Goal: Transaction & Acquisition: Obtain resource

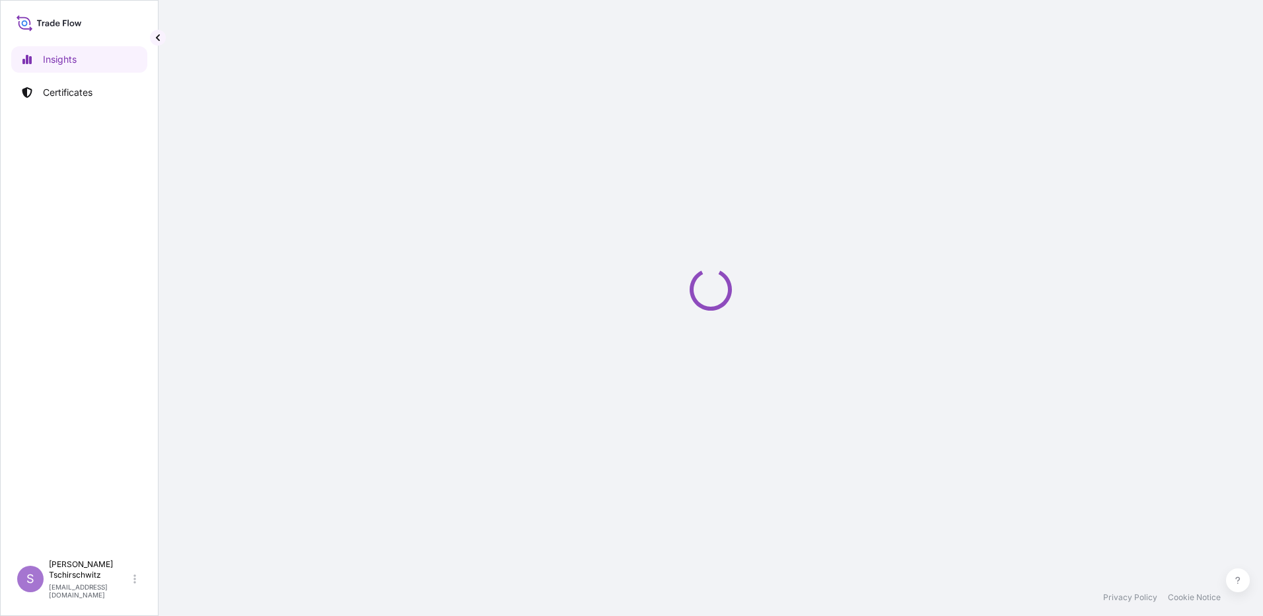
select select "2025"
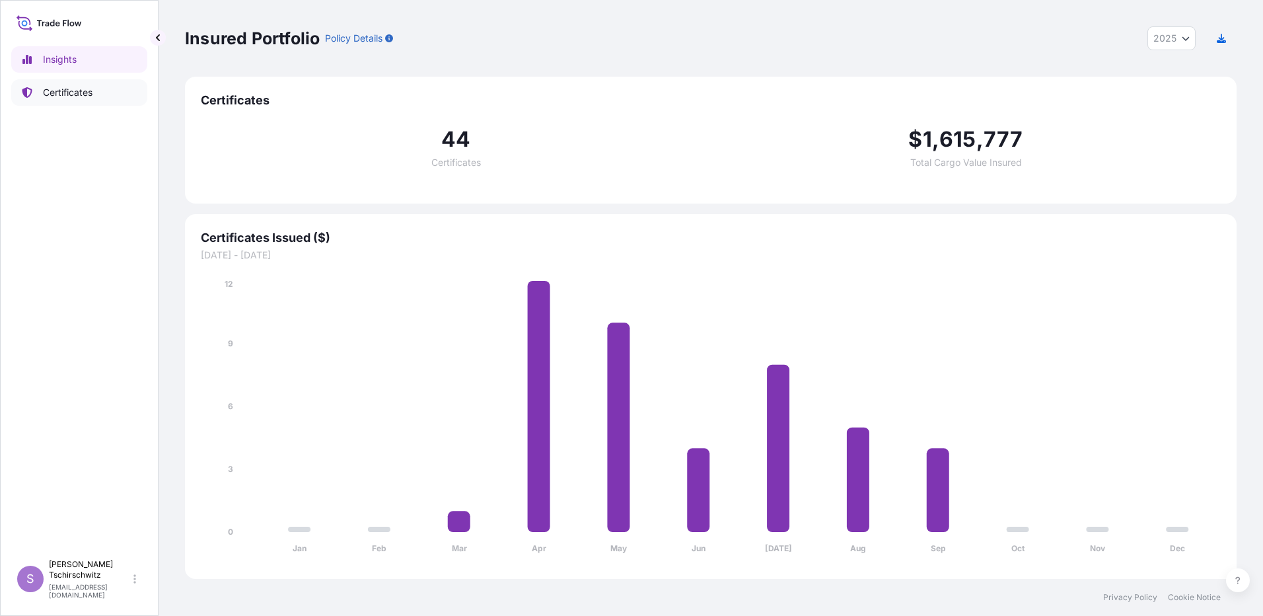
click at [92, 92] on p "Certificates" at bounding box center [68, 92] width 50 height 13
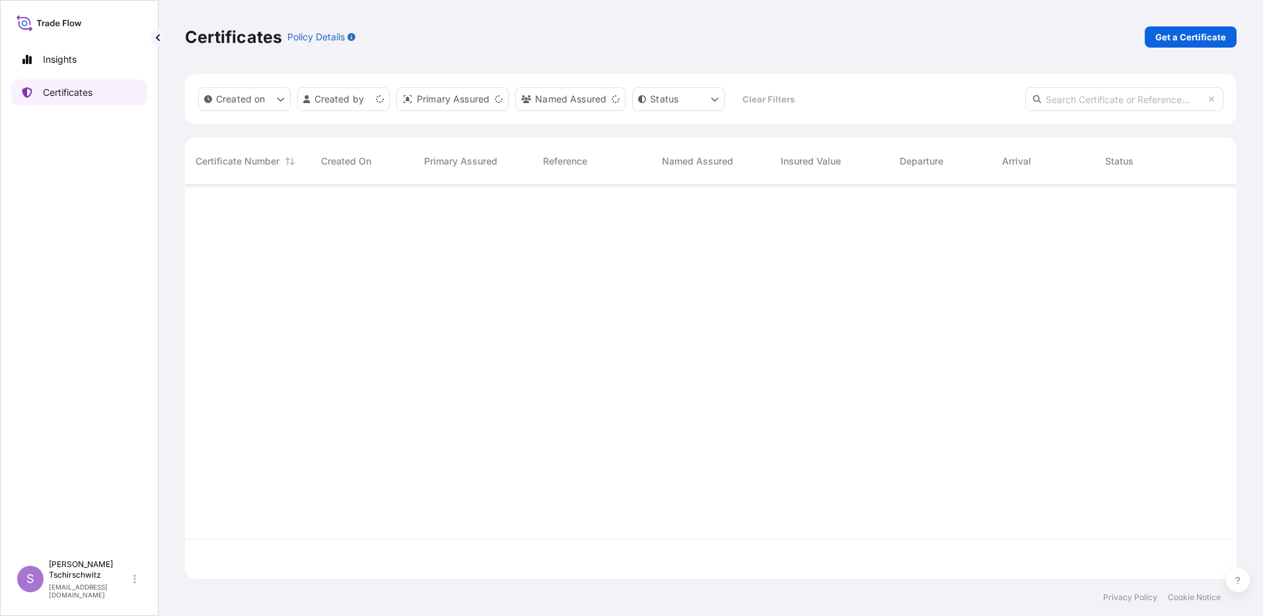
scroll to position [391, 1042]
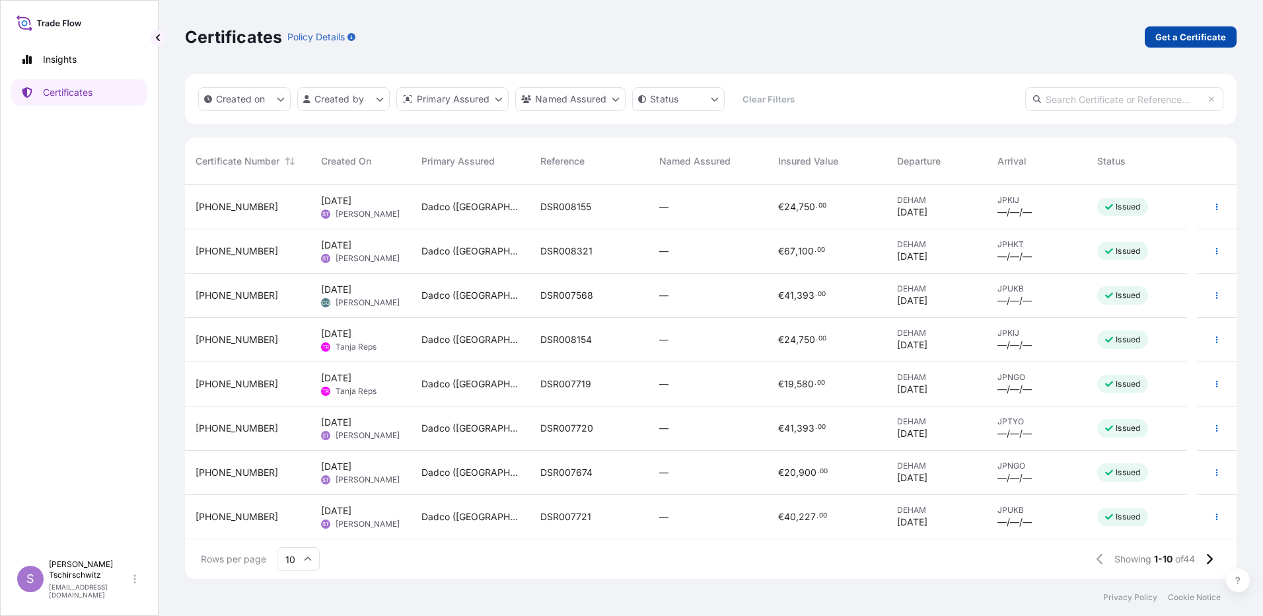
click at [1197, 34] on p "Get a Certificate" at bounding box center [1191, 36] width 71 height 13
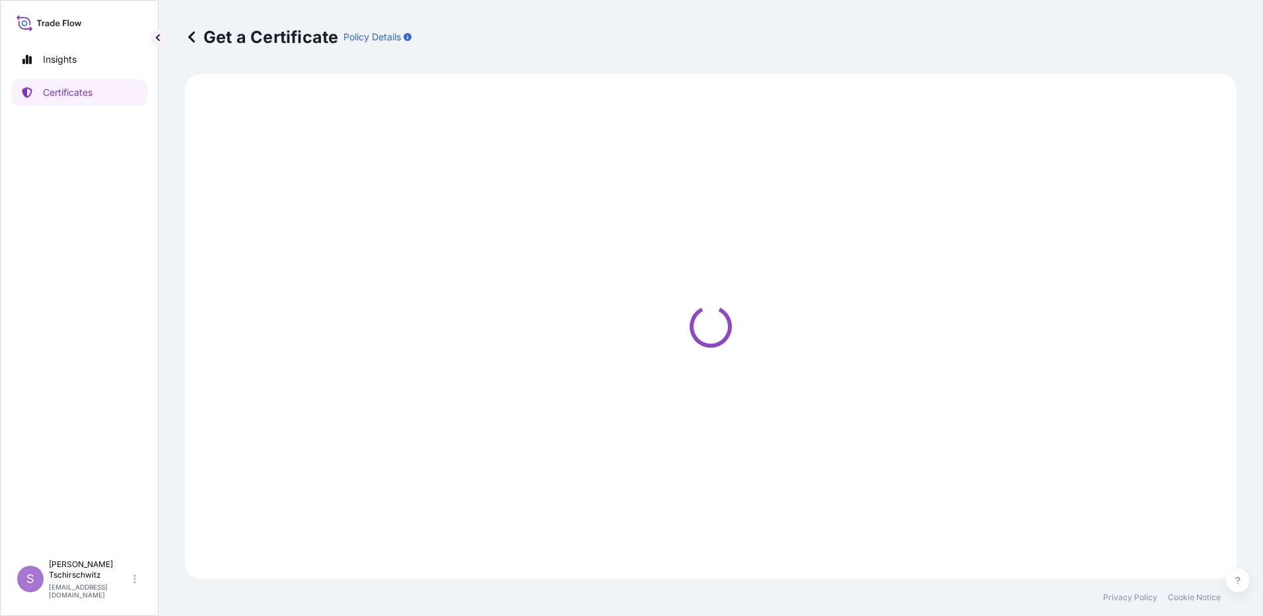
select select "Sea"
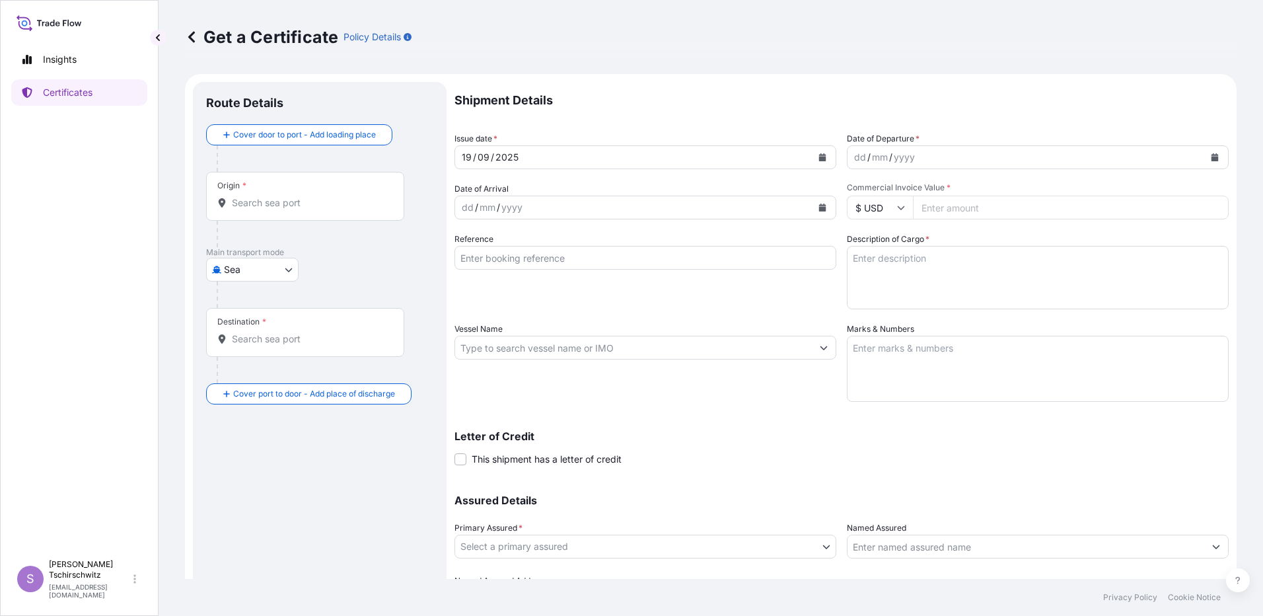
click at [1212, 159] on icon "Calendar" at bounding box center [1215, 157] width 7 height 8
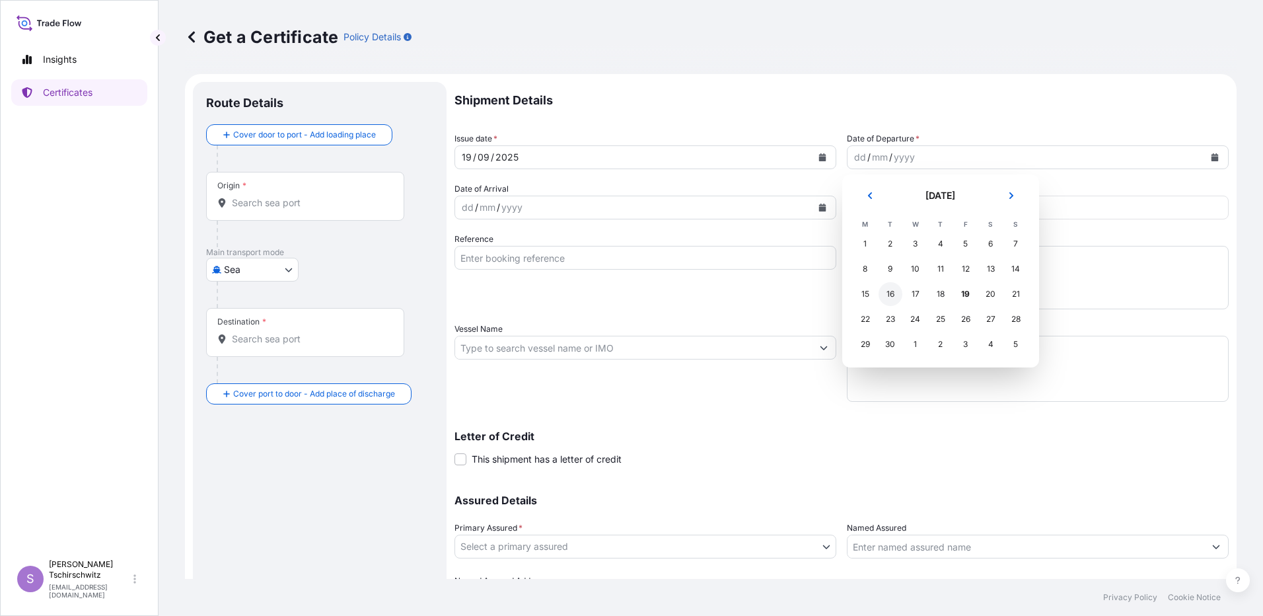
click at [897, 292] on div "16" at bounding box center [891, 294] width 24 height 24
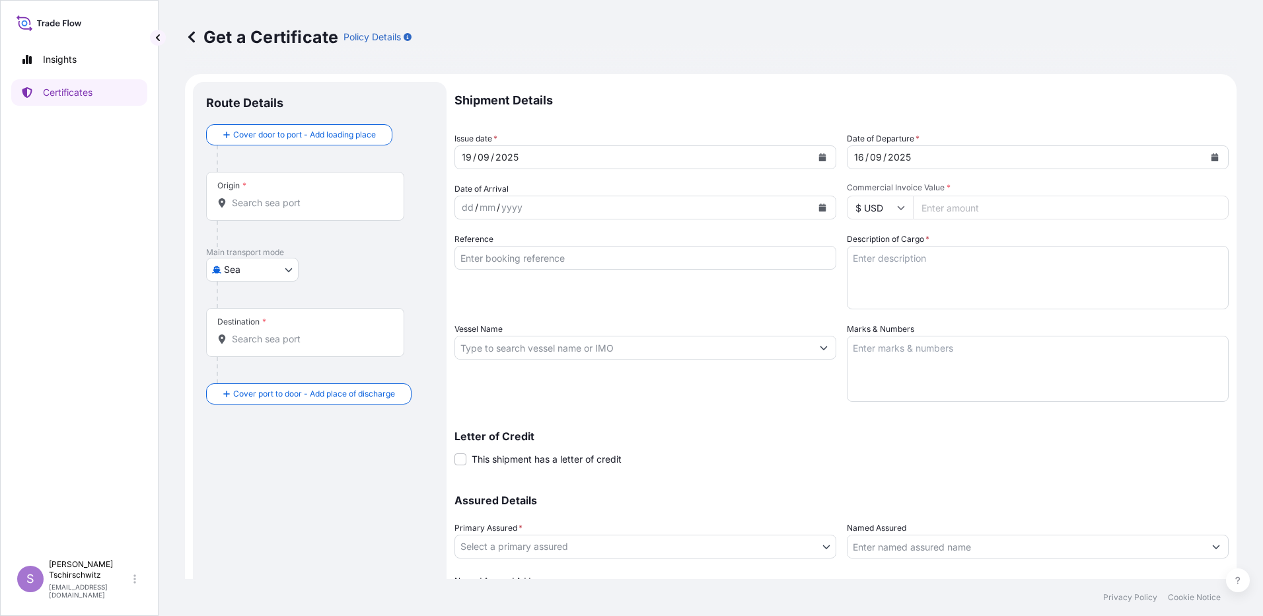
click at [902, 208] on input "$ USD" at bounding box center [880, 208] width 66 height 24
click at [885, 241] on div "€ EUR" at bounding box center [875, 243] width 55 height 25
type input "€ EUR"
click at [949, 206] on input "Commercial Invoice Value *" at bounding box center [1071, 208] width 316 height 24
type input "17204.00"
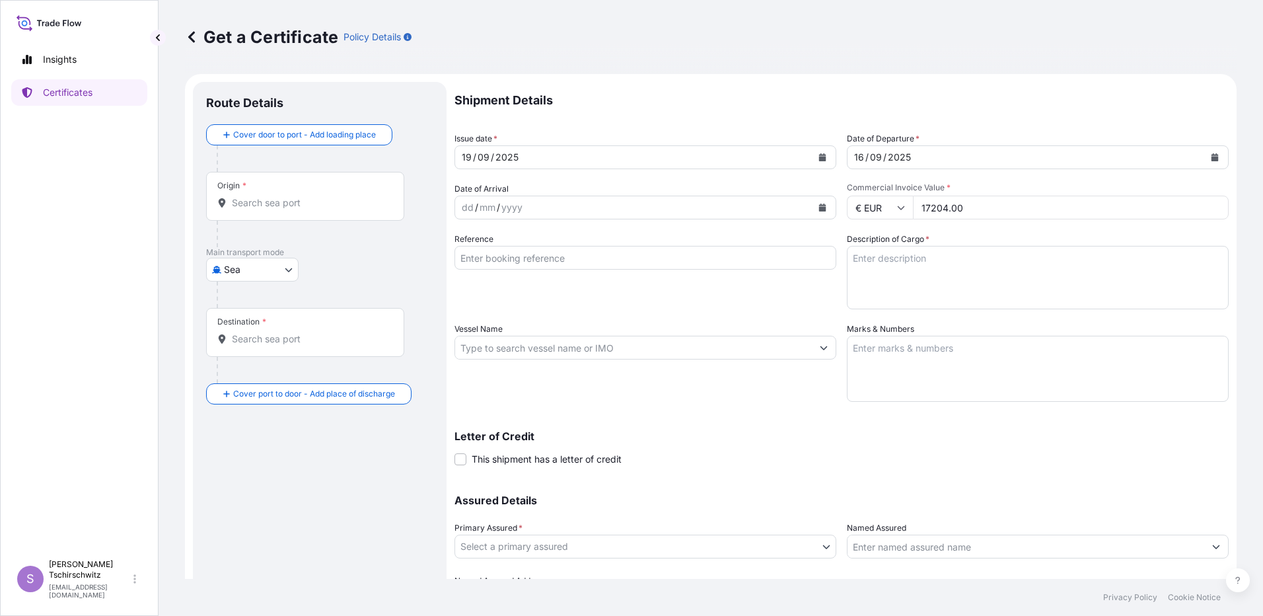
click at [525, 257] on input "Reference" at bounding box center [646, 258] width 382 height 24
type input "DSR007913"
click at [936, 279] on textarea "Description of Cargo *" at bounding box center [1038, 277] width 382 height 63
click at [334, 484] on div "Route Details Cover door to port - Add loading place Place of loading Road / [G…" at bounding box center [319, 365] width 227 height 540
click at [871, 258] on textarea "Description of Cargo *" at bounding box center [1038, 277] width 382 height 63
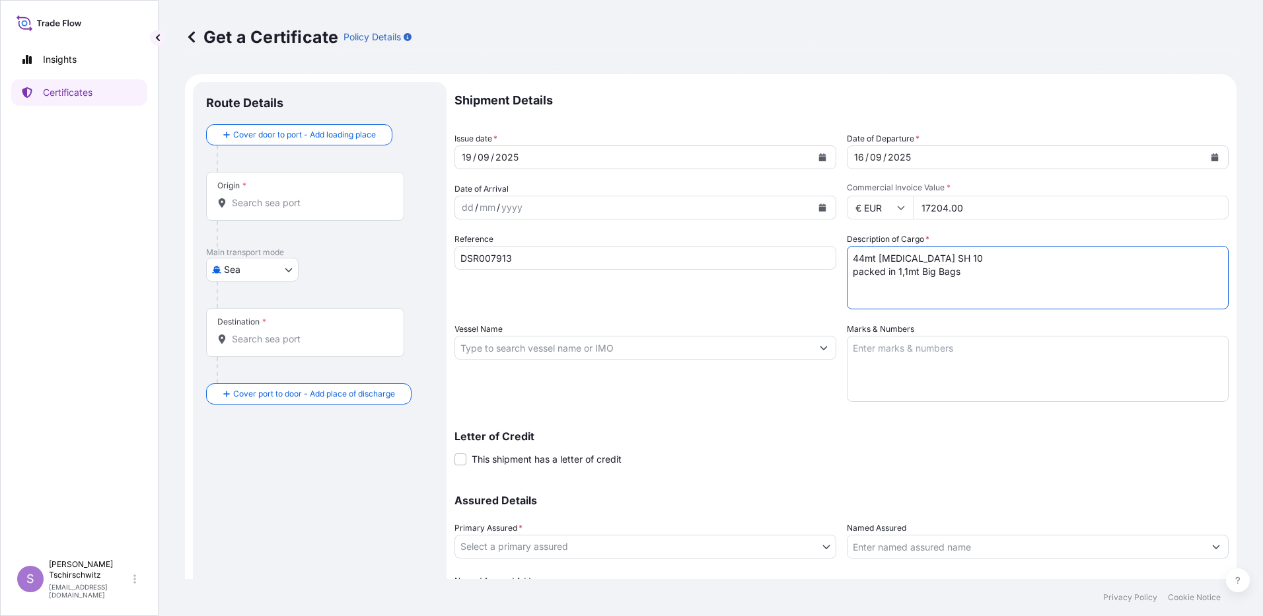
type textarea "44mt [MEDICAL_DATA] SH 10 packed in 1,1mt Big Bags"
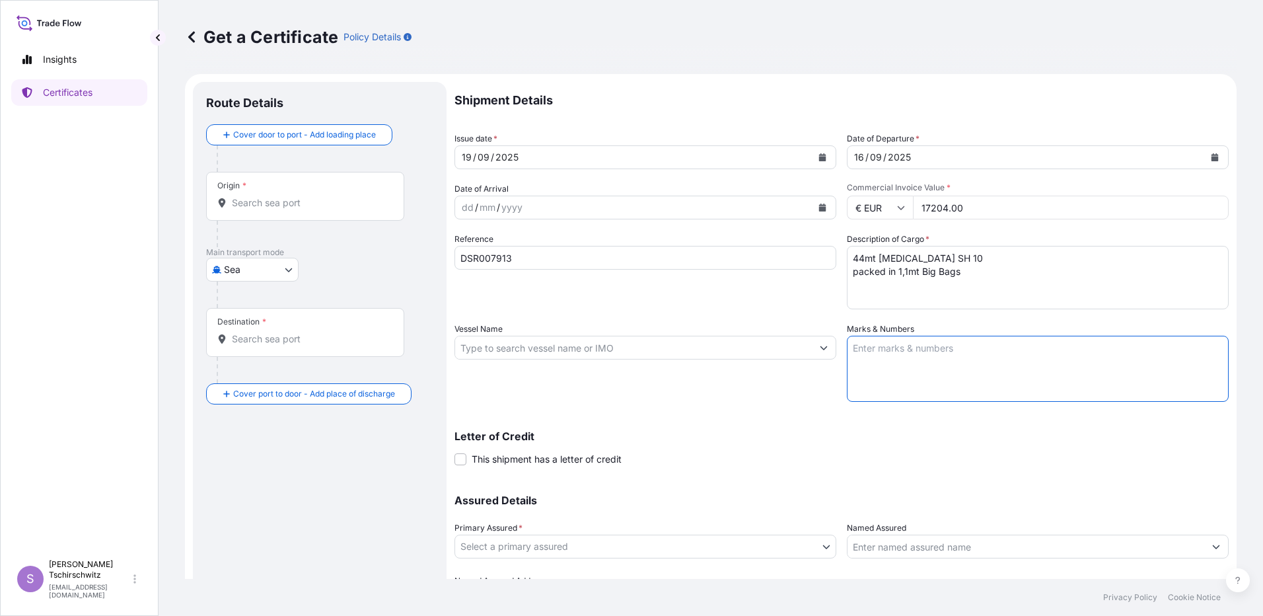
click at [860, 344] on textarea "Marks & Numbers" at bounding box center [1038, 369] width 382 height 66
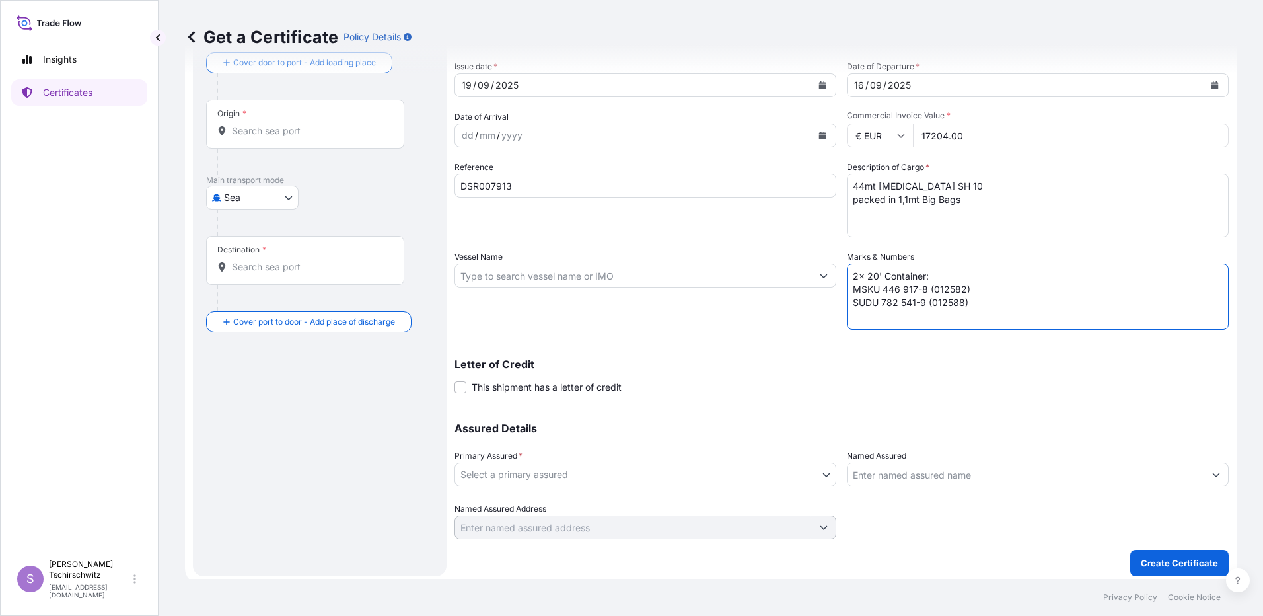
scroll to position [77, 0]
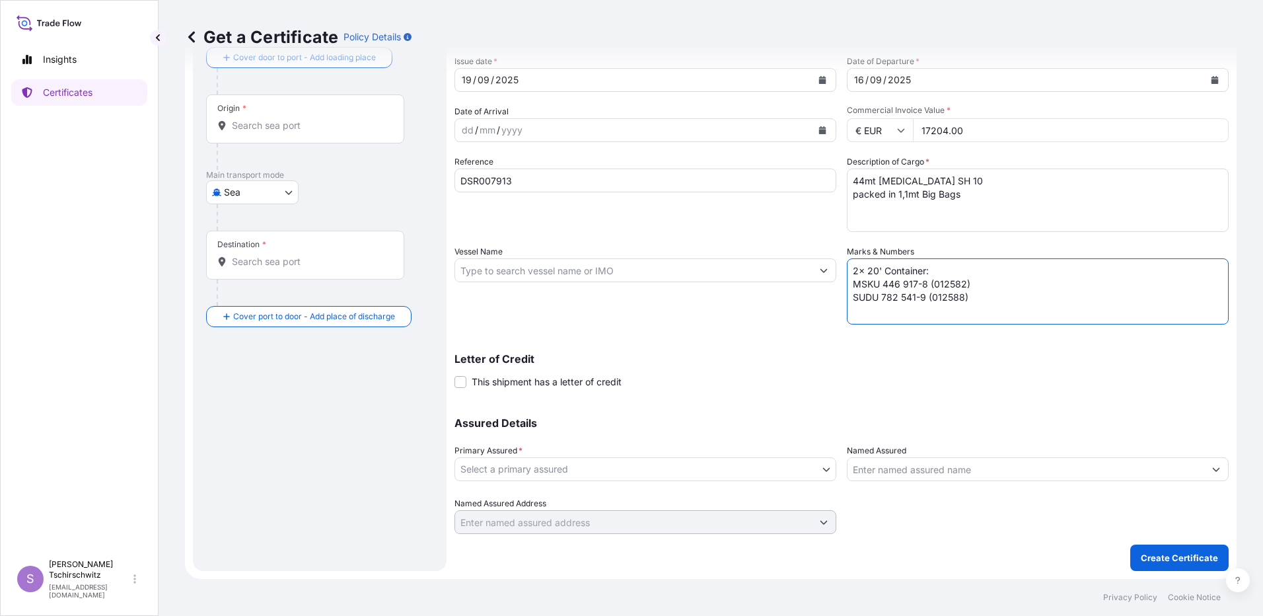
type textarea "2x 20' Container: MSKU 446 917-8 (012582) SUDU 782 541-9 (012588)"
click at [550, 466] on body "Insights Certificates S [PERSON_NAME] [EMAIL_ADDRESS][DOMAIN_NAME] Get a Certif…" at bounding box center [631, 308] width 1263 height 616
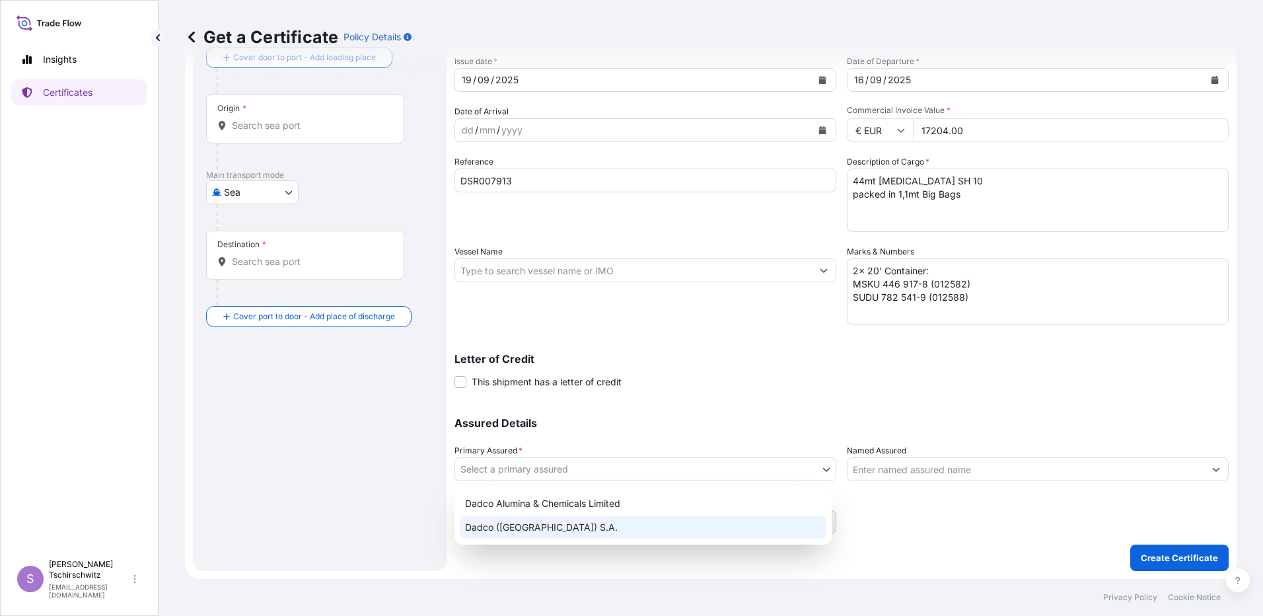
click at [517, 526] on div "Dadco ([GEOGRAPHIC_DATA]) S.A." at bounding box center [643, 527] width 367 height 24
select select "31830"
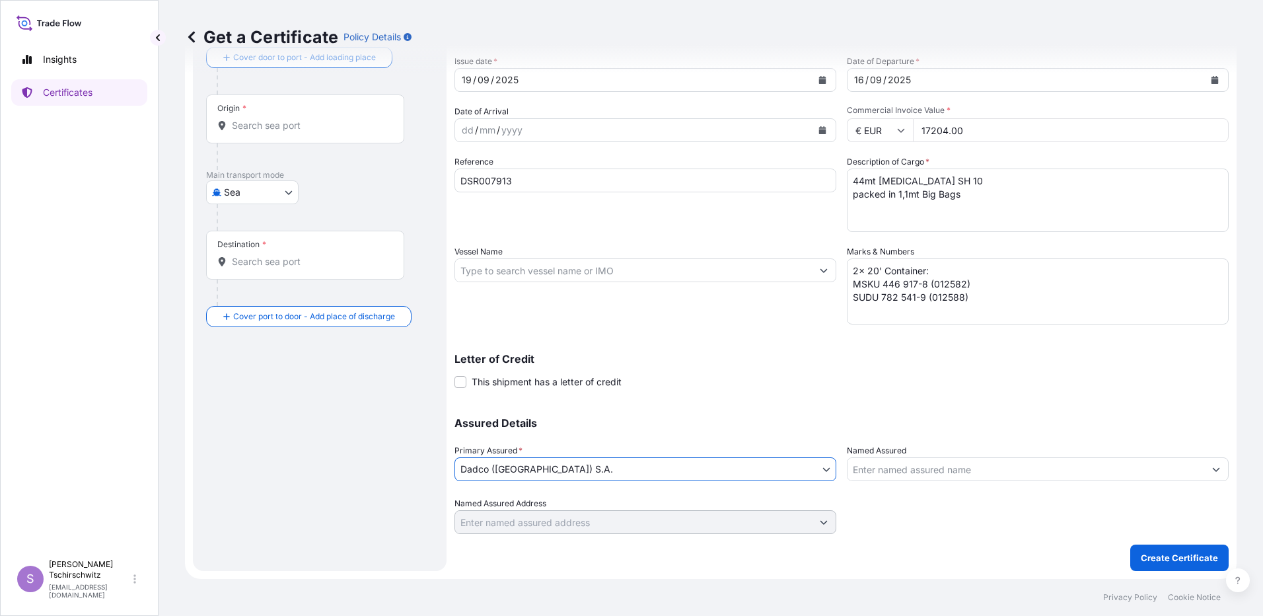
click at [509, 274] on input "Vessel Name" at bounding box center [633, 270] width 357 height 24
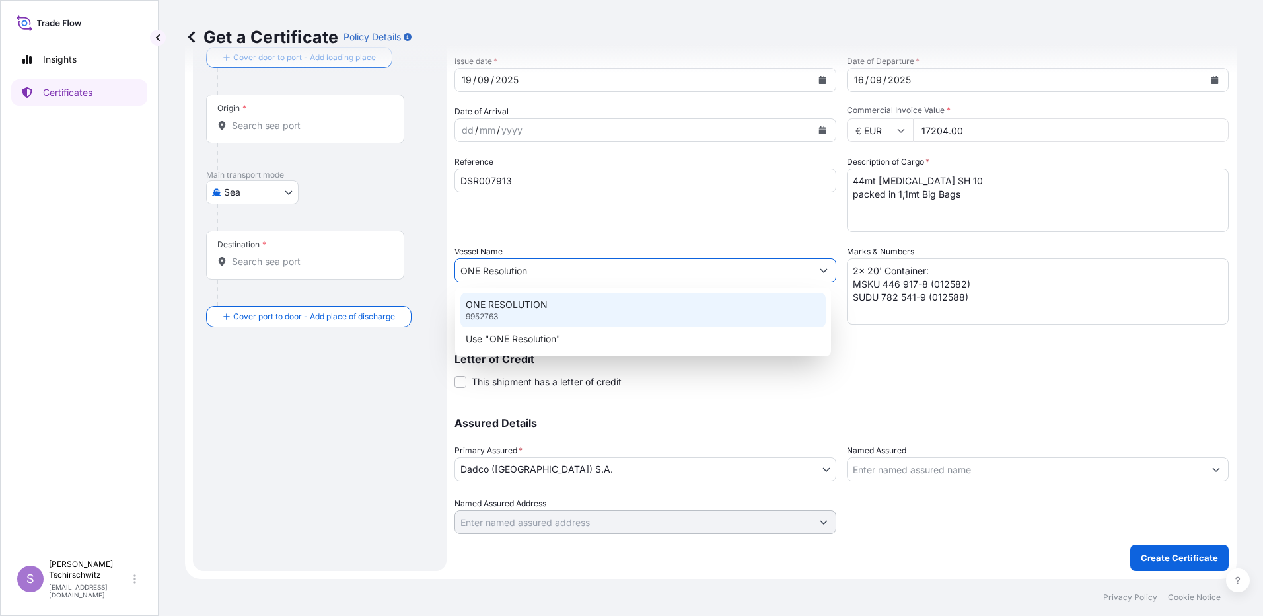
click at [506, 301] on p "ONE RESOLUTION" at bounding box center [507, 304] width 82 height 13
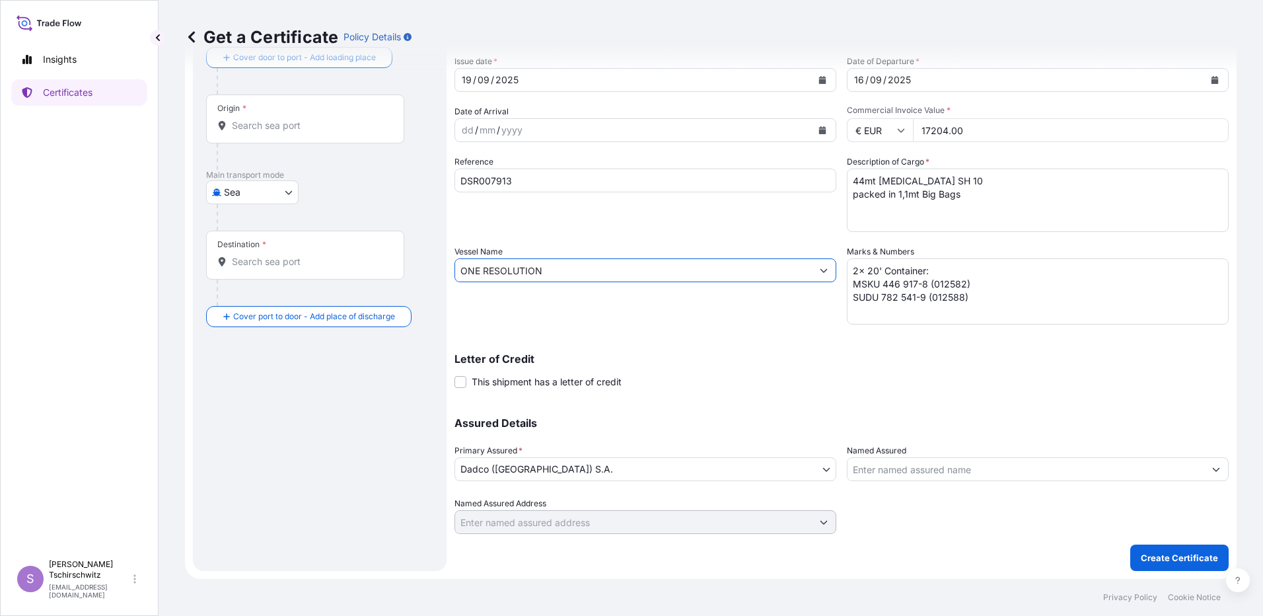
type input "ONE RESOLUTION"
click at [261, 127] on input "Origin *" at bounding box center [310, 125] width 156 height 13
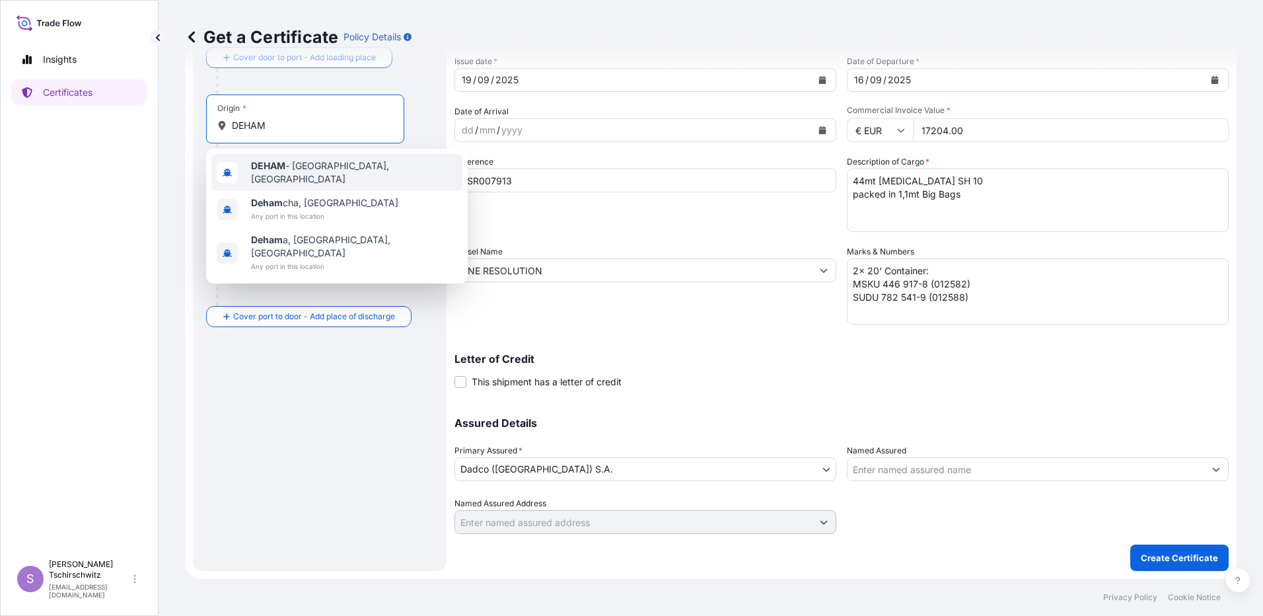
click at [288, 167] on span "DEHAM - Hamburg, Germany" at bounding box center [354, 172] width 206 height 26
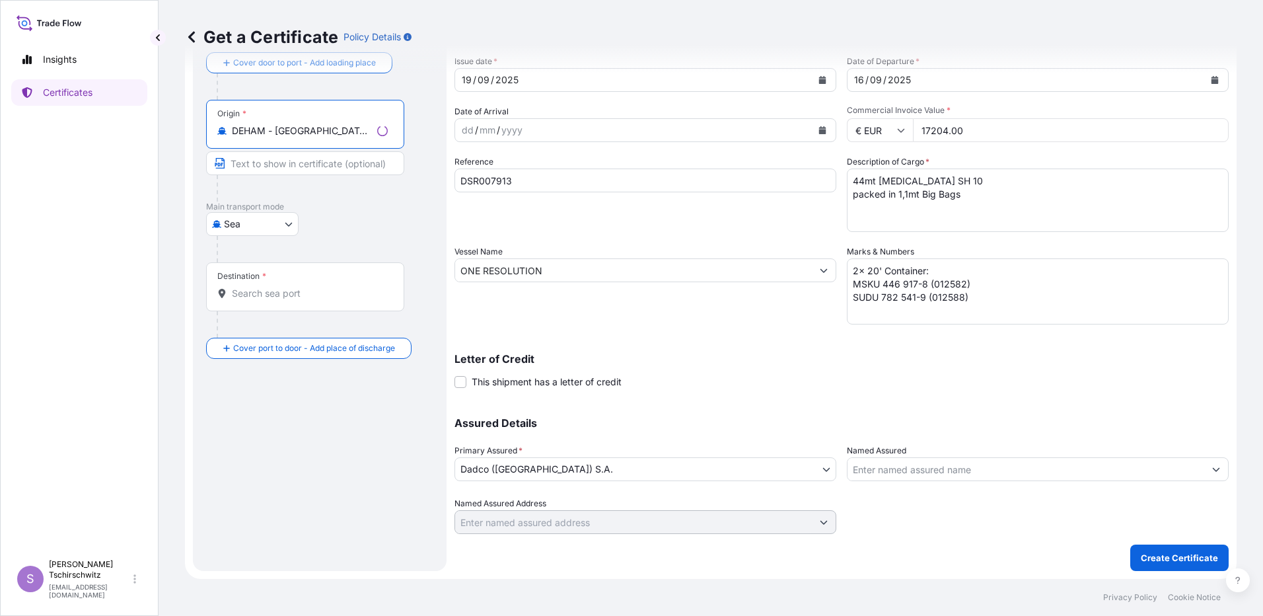
type input "DEHAM - Hamburg, Germany"
click at [248, 293] on input "Destination *" at bounding box center [310, 293] width 156 height 13
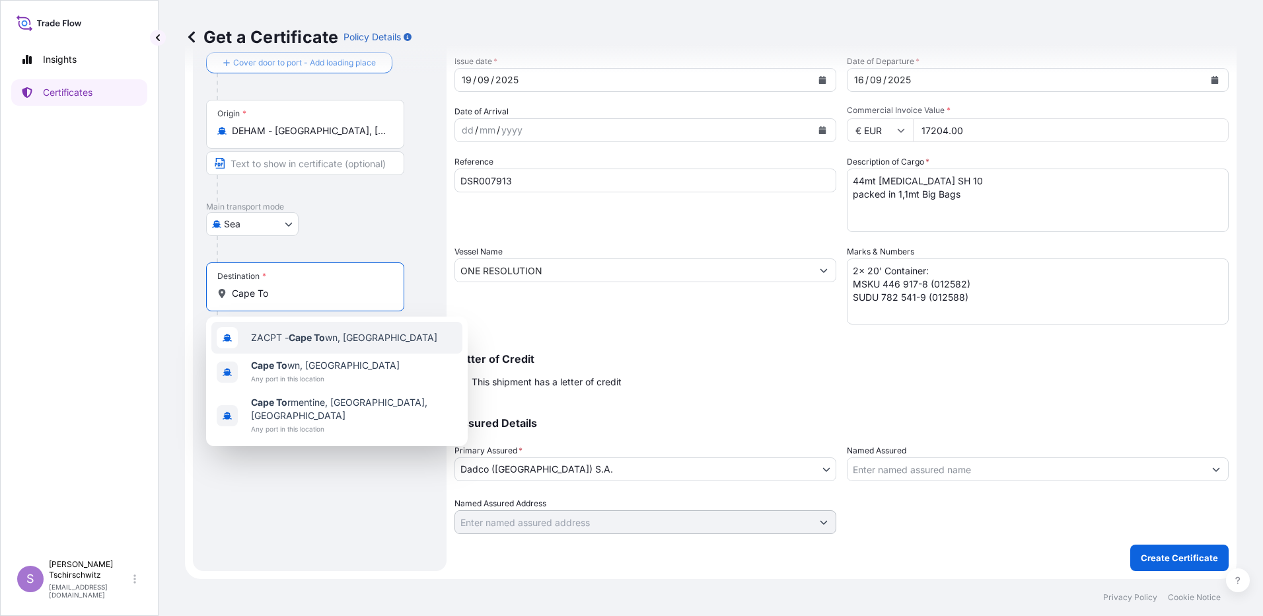
click at [290, 342] on span "ZACPT - Cape To wn, South Africa" at bounding box center [344, 337] width 186 height 13
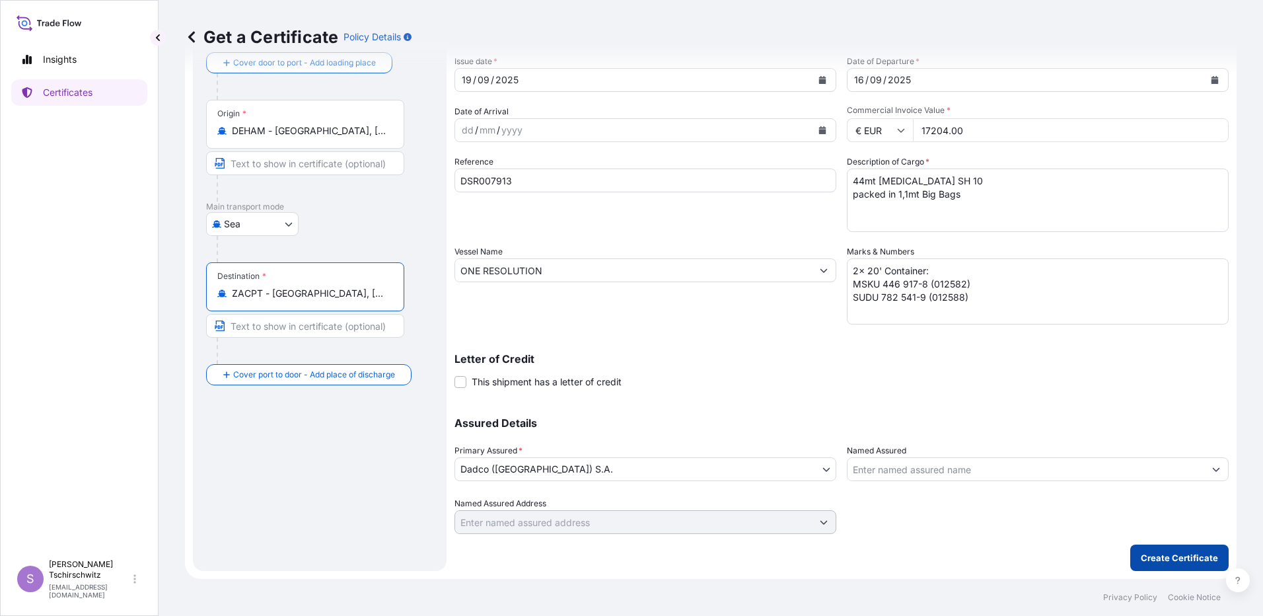
type input "ZACPT - Cape Town, South Africa"
click at [1185, 557] on p "Create Certificate" at bounding box center [1179, 557] width 77 height 13
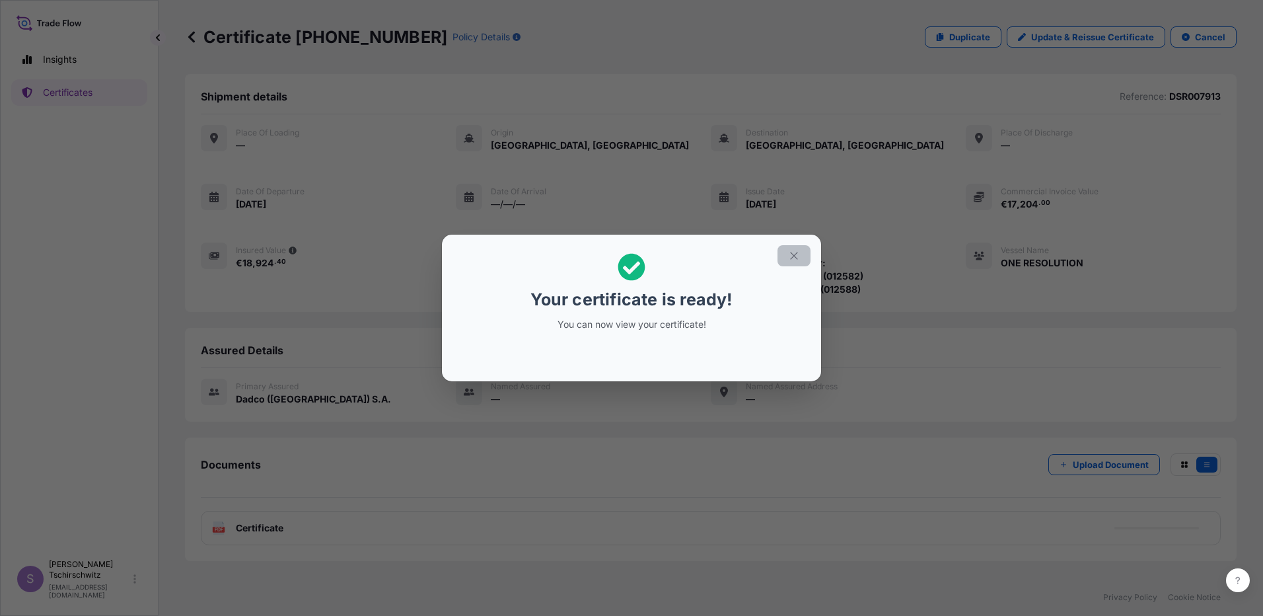
click at [797, 254] on icon "button" at bounding box center [794, 256] width 12 height 12
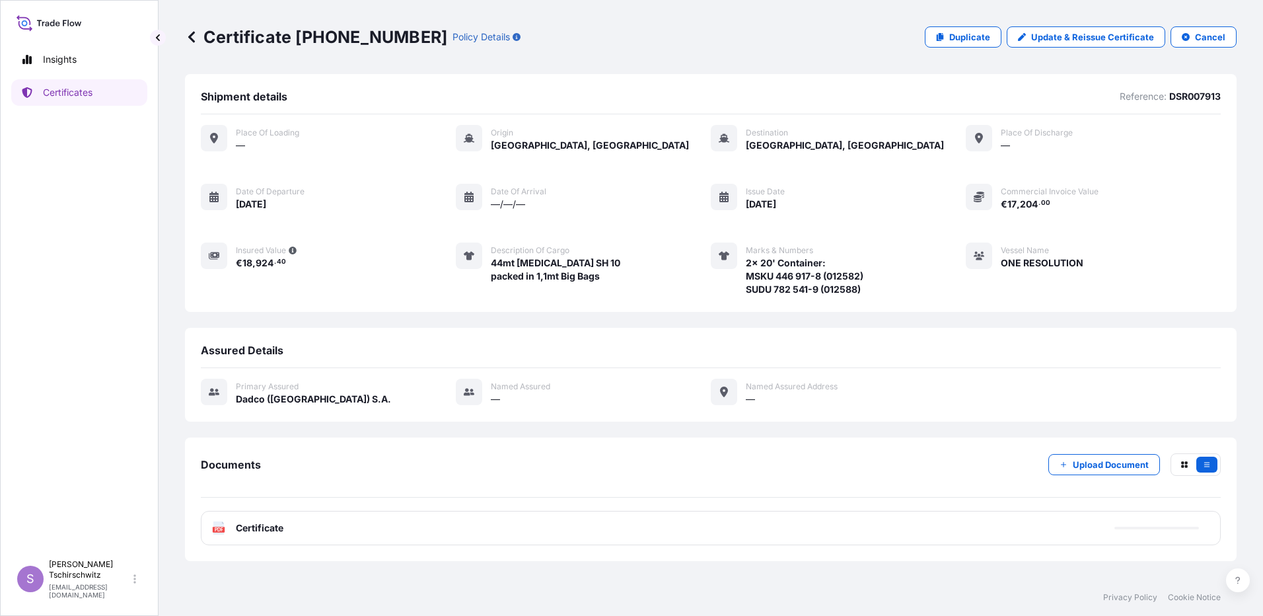
click at [259, 527] on span "Certificate" at bounding box center [260, 527] width 48 height 13
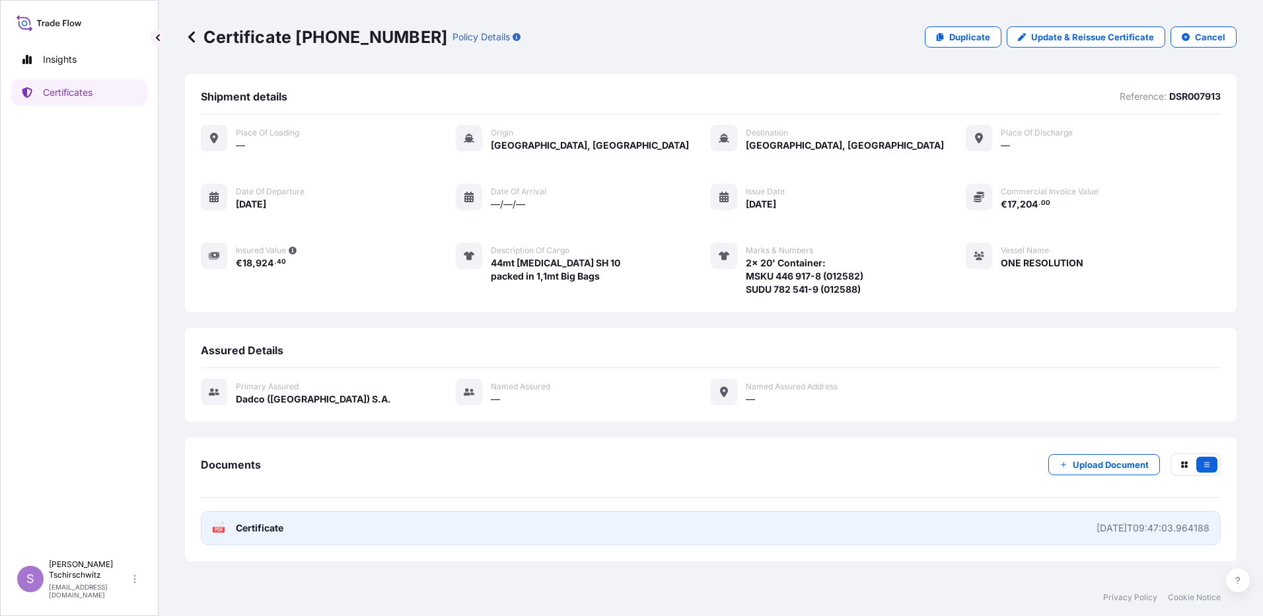
click at [232, 526] on div "PDF Certificate" at bounding box center [247, 527] width 71 height 13
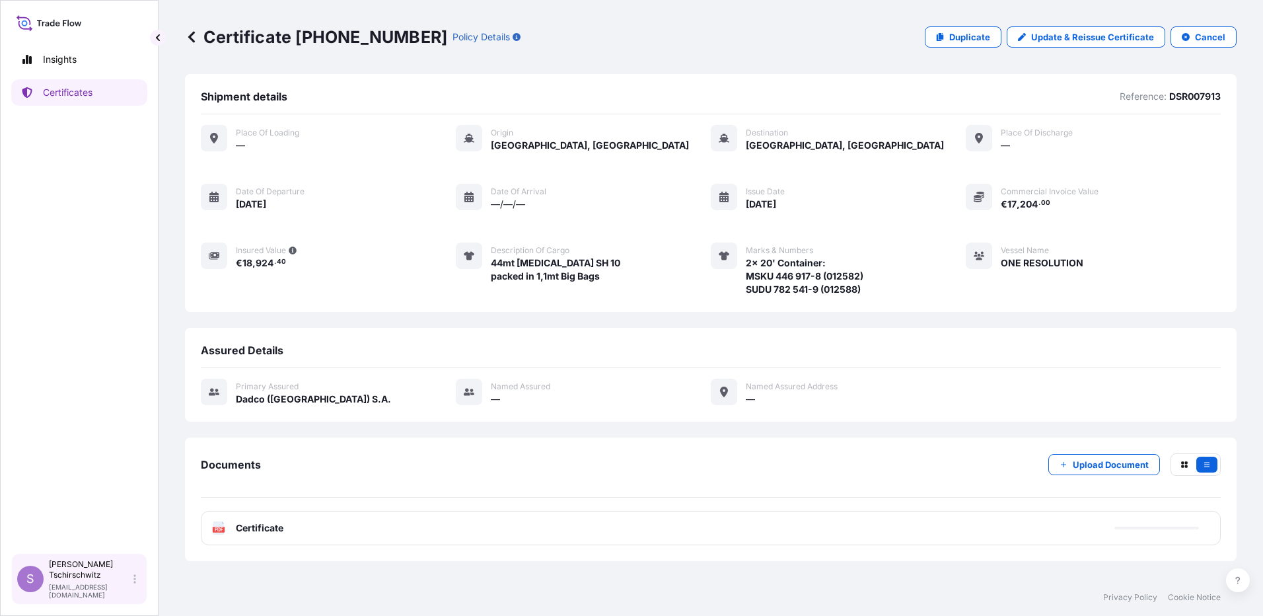
click at [88, 587] on p "s.tschirschwitz@aos-stade.de" at bounding box center [90, 591] width 82 height 16
